Goal: Task Accomplishment & Management: Use online tool/utility

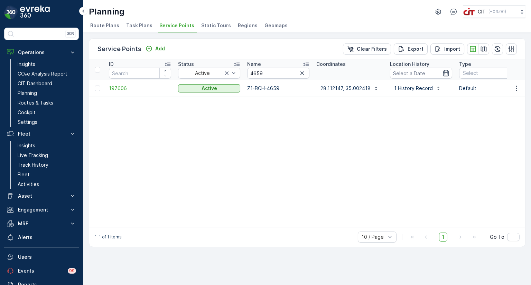
scroll to position [0, 49]
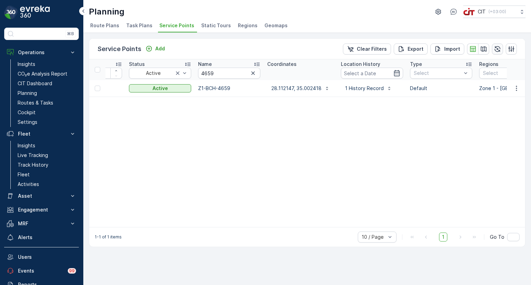
click at [498, 47] on icon "button" at bounding box center [497, 49] width 7 height 7
click at [37, 63] on link "Insights" at bounding box center [47, 64] width 64 height 10
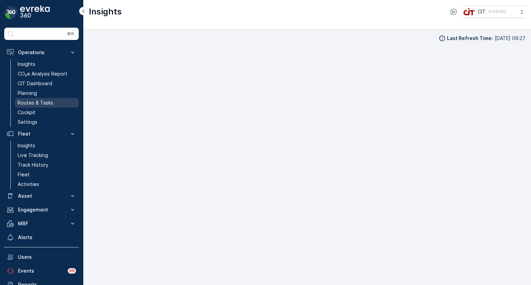
click at [45, 104] on p "Routes & Tasks" at bounding box center [36, 103] width 36 height 7
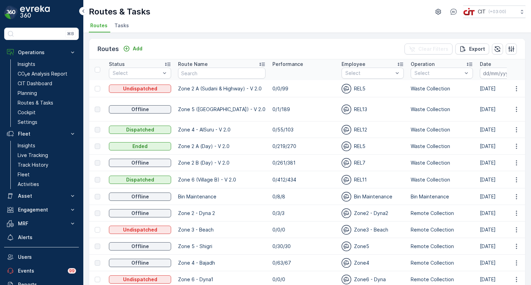
drag, startPoint x: 485, startPoint y: 74, endPoint x: 476, endPoint y: 78, distance: 9.1
click at [485, 74] on input at bounding box center [503, 73] width 47 height 11
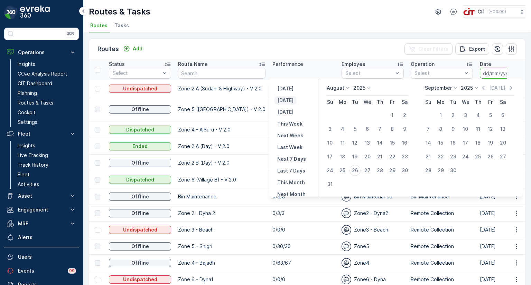
click at [290, 99] on p "[DATE]" at bounding box center [285, 100] width 16 height 7
type input "[DATE]"
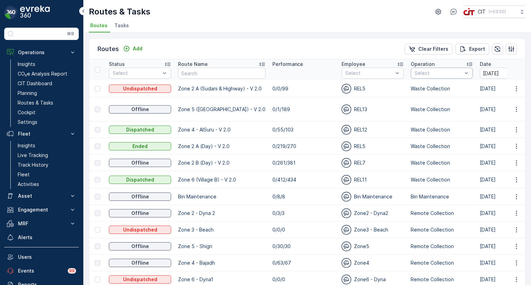
click at [452, 75] on div at bounding box center [438, 73] width 49 height 6
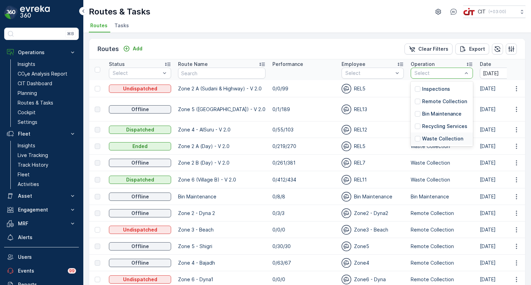
click at [431, 139] on p "Waste Collection" at bounding box center [442, 138] width 41 height 7
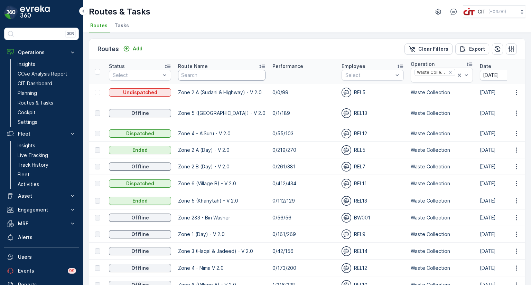
click at [202, 78] on input "text" at bounding box center [221, 75] width 87 height 11
type input "zone 1"
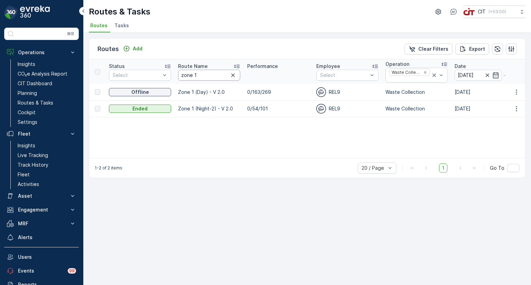
click at [196, 75] on input "zone 1" at bounding box center [209, 75] width 62 height 11
type input "zone 2 a"
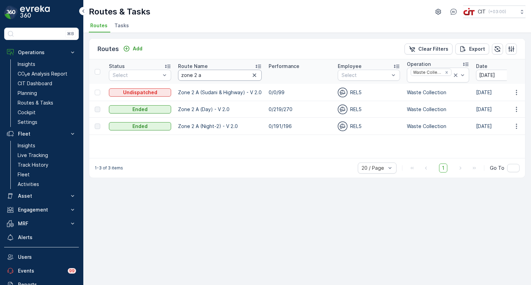
click at [202, 75] on input "zone 2 a" at bounding box center [220, 75] width 84 height 11
type input "zone 2 b"
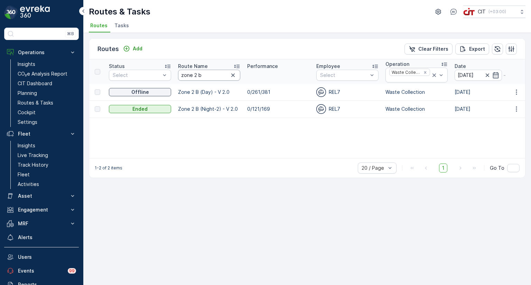
click at [202, 75] on input "zone 2 b" at bounding box center [209, 75] width 62 height 11
type input "zone 2 c"
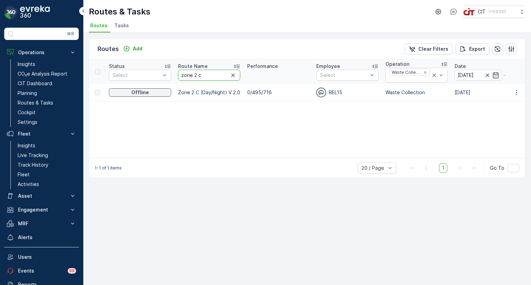
drag, startPoint x: 211, startPoint y: 74, endPoint x: 193, endPoint y: 75, distance: 18.4
click at [193, 75] on input "zone 2 c" at bounding box center [209, 75] width 62 height 11
type input "zone 3"
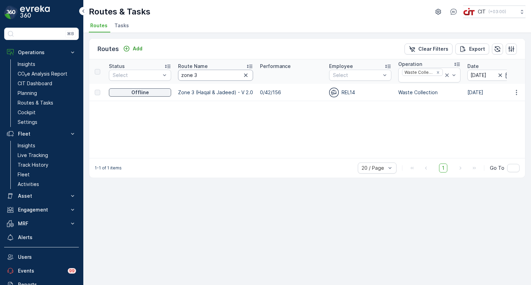
click at [197, 75] on input "zone 3" at bounding box center [215, 75] width 75 height 11
type input "zone 4"
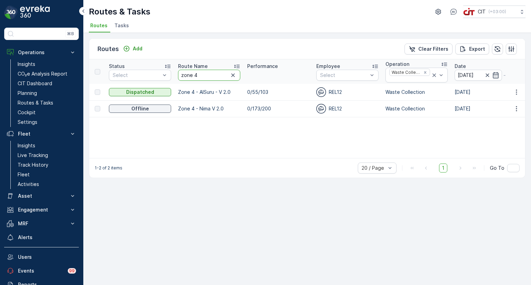
click at [200, 77] on input "zone 4" at bounding box center [209, 75] width 62 height 11
type input "zone 5"
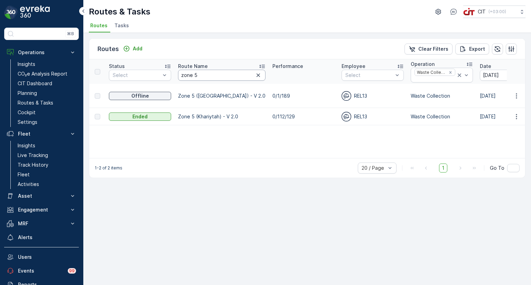
click at [200, 77] on input "zone 5" at bounding box center [221, 75] width 87 height 11
type input "zone 6"
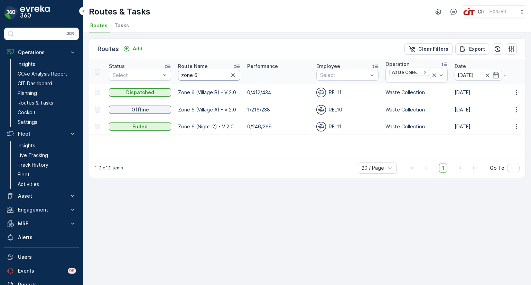
click at [208, 75] on input "zone 6" at bounding box center [209, 75] width 62 height 11
type input "zone 2"
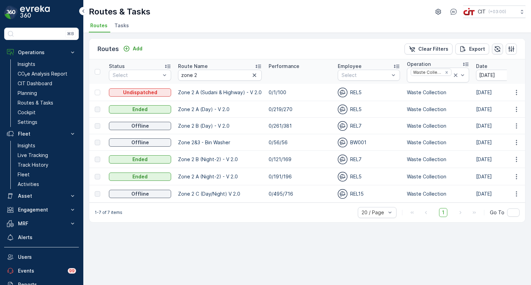
click at [499, 46] on icon "button" at bounding box center [497, 49] width 6 height 6
click at [214, 72] on input "zone 2" at bounding box center [220, 75] width 84 height 11
type input "zone 1"
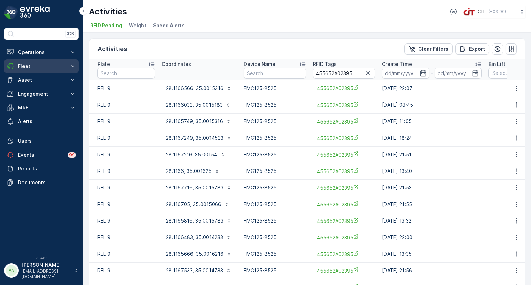
click at [16, 68] on button "Fleet" at bounding box center [41, 66] width 75 height 14
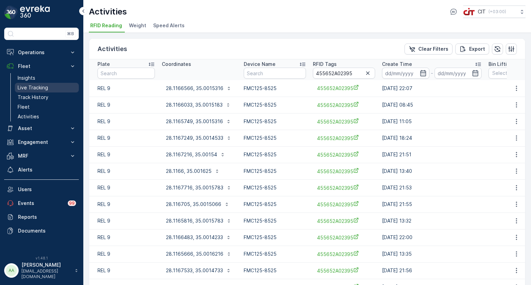
click at [30, 87] on p "Live Tracking" at bounding box center [33, 87] width 30 height 7
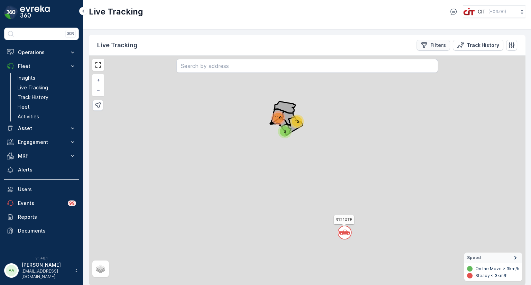
click at [435, 42] on p "Filters" at bounding box center [438, 45] width 16 height 7
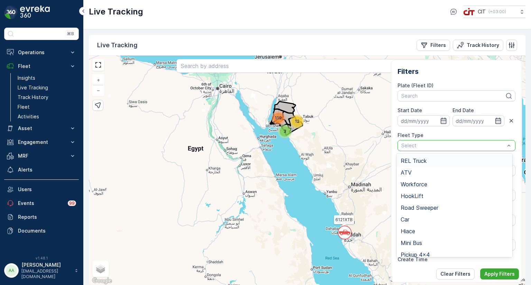
click at [422, 146] on div at bounding box center [452, 146] width 105 height 6
click at [411, 162] on span "REL Truck" at bounding box center [413, 161] width 26 height 6
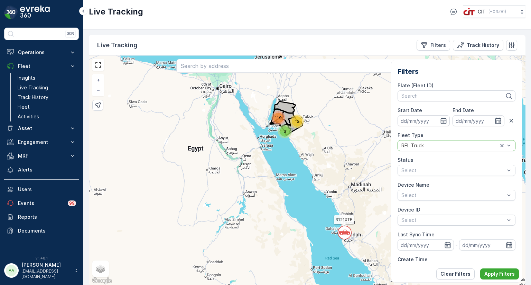
click at [493, 273] on p "Apply Filters" at bounding box center [499, 274] width 30 height 7
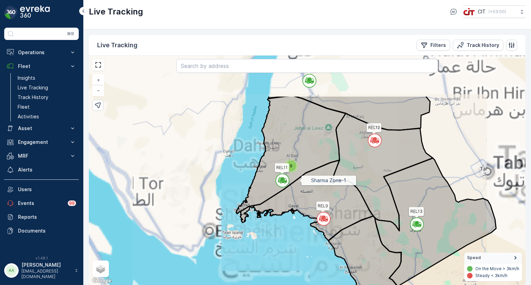
drag, startPoint x: 282, startPoint y: 115, endPoint x: 299, endPoint y: 180, distance: 66.6
click at [299, 180] on icon at bounding box center [306, 200] width 133 height 81
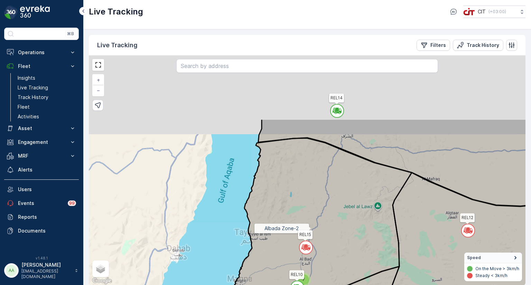
drag, startPoint x: 297, startPoint y: 145, endPoint x: 311, endPoint y: 228, distance: 83.7
click at [311, 228] on icon at bounding box center [302, 255] width 219 height 235
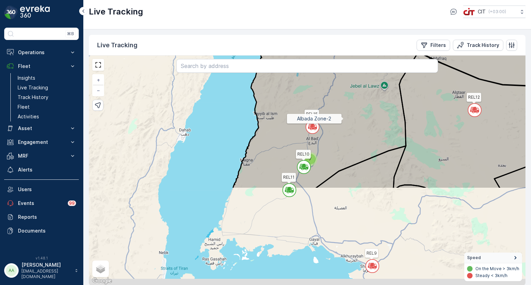
drag, startPoint x: 337, startPoint y: 241, endPoint x: 343, endPoint y: 120, distance: 121.8
click at [343, 120] on icon at bounding box center [326, 103] width 186 height 171
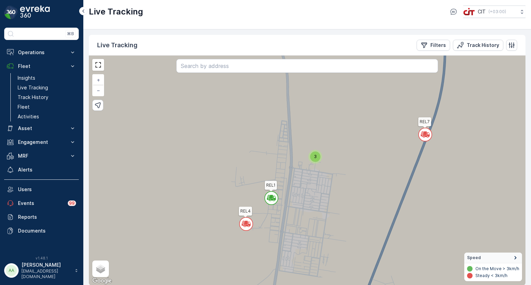
click at [311, 158] on div "3" at bounding box center [315, 157] width 10 height 10
